Goal: Information Seeking & Learning: Learn about a topic

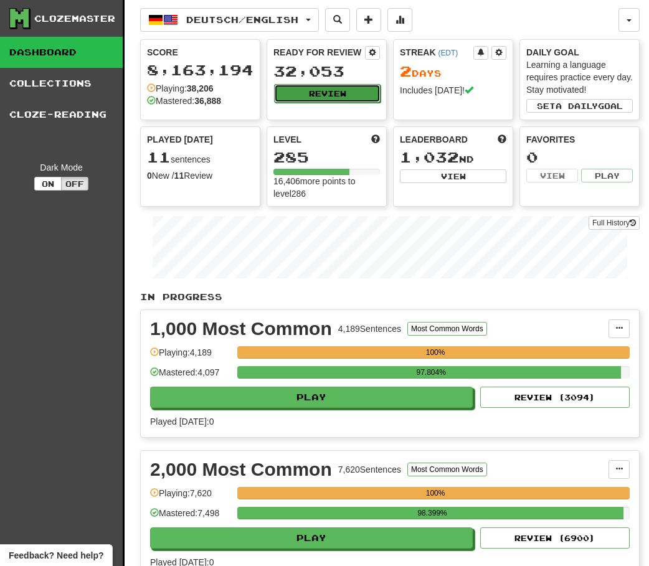
click at [318, 90] on button "Review" at bounding box center [327, 93] width 106 height 19
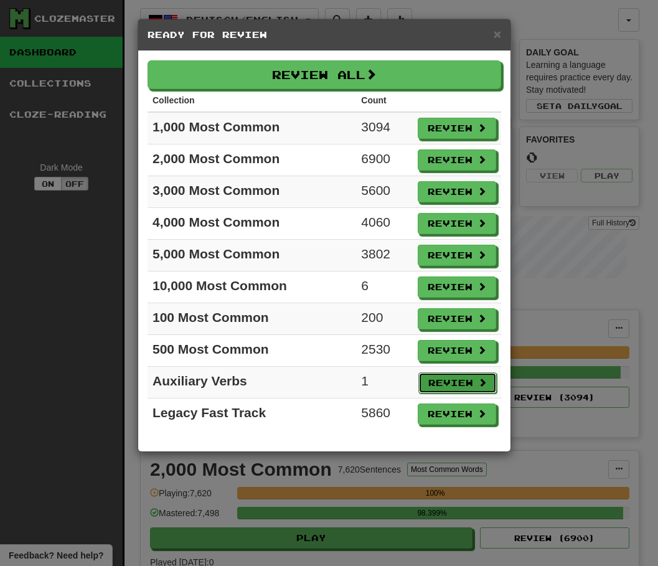
click at [452, 380] on button "Review" at bounding box center [457, 382] width 78 height 21
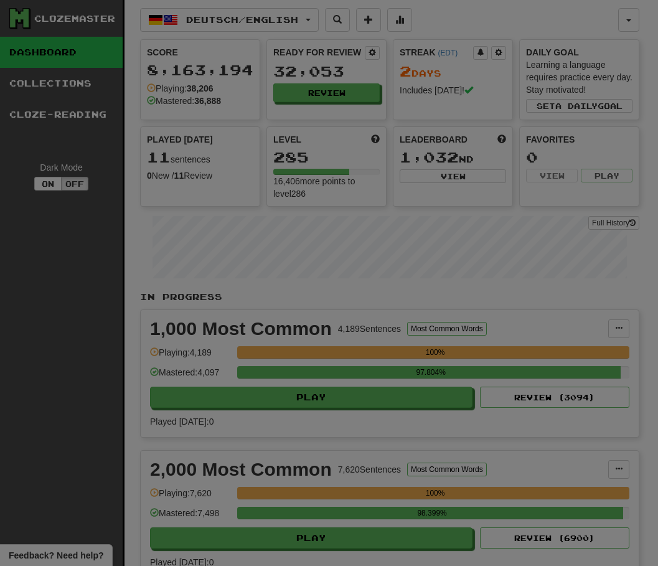
select select "**"
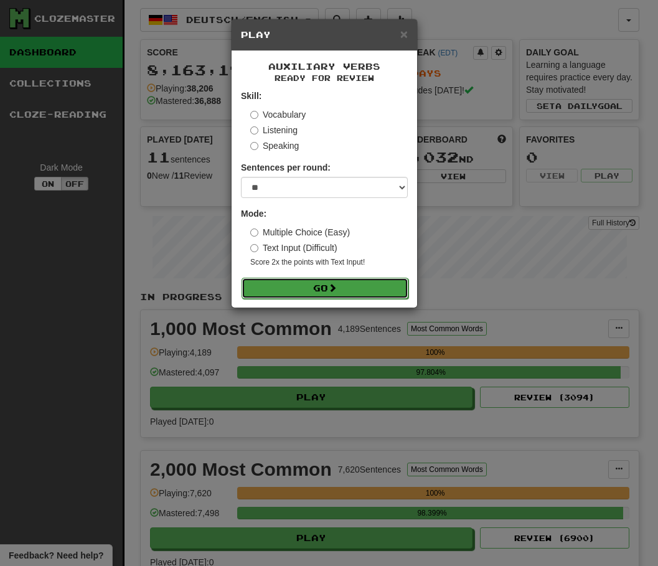
click at [380, 290] on button "Go" at bounding box center [324, 288] width 167 height 21
